Goal: Navigation & Orientation: Find specific page/section

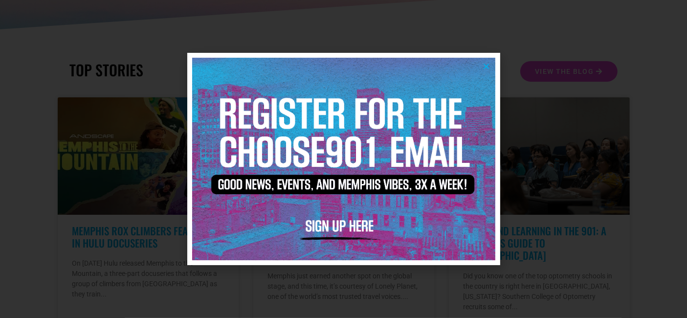
click at [485, 64] on icon "Close" at bounding box center [486, 66] width 7 height 7
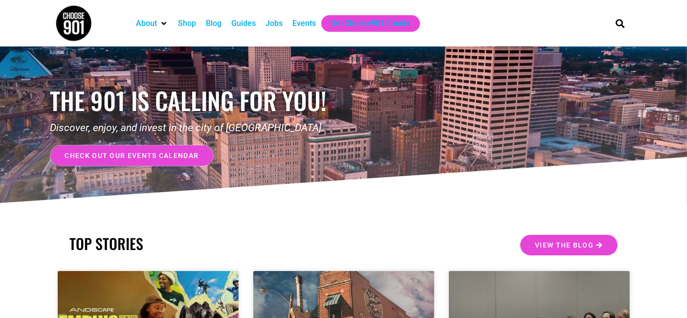
click at [164, 155] on span "check out our events calendar" at bounding box center [132, 155] width 134 height 7
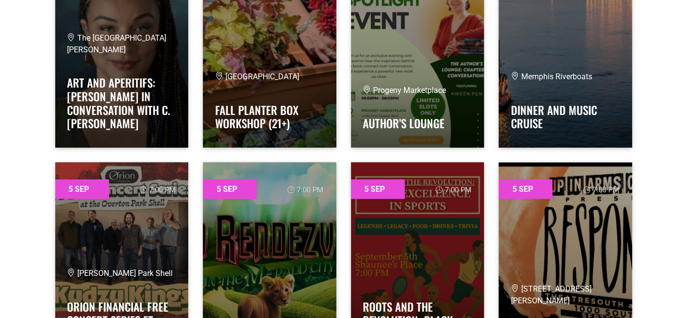
scroll to position [956, 0]
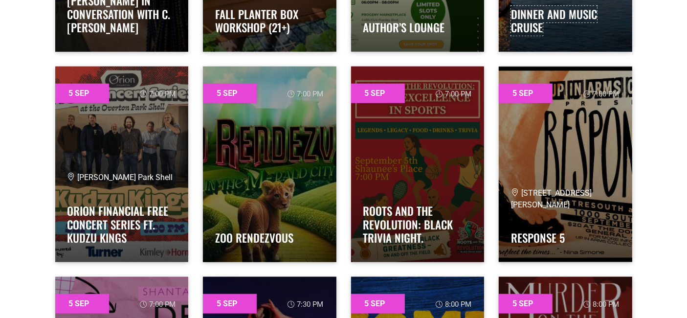
click at [534, 18] on link "Dinner and Music Cruise" at bounding box center [554, 21] width 86 height 30
